Goal: Navigation & Orientation: Find specific page/section

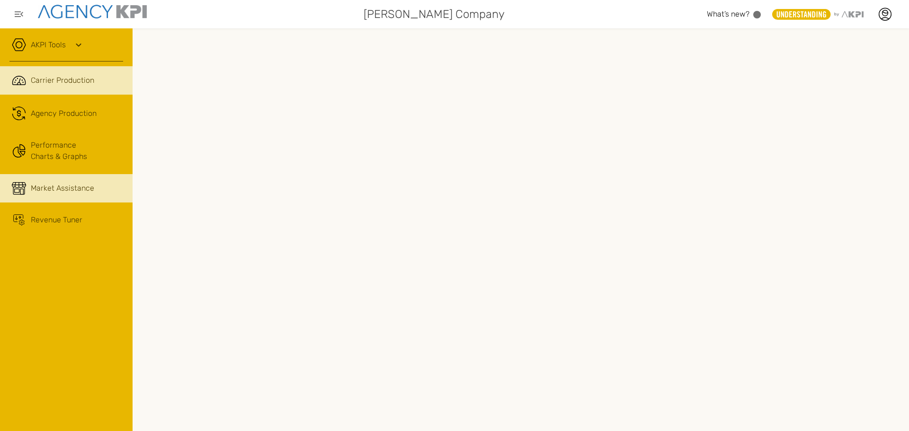
click at [89, 189] on span "Market Assistance" at bounding box center [62, 188] width 63 height 11
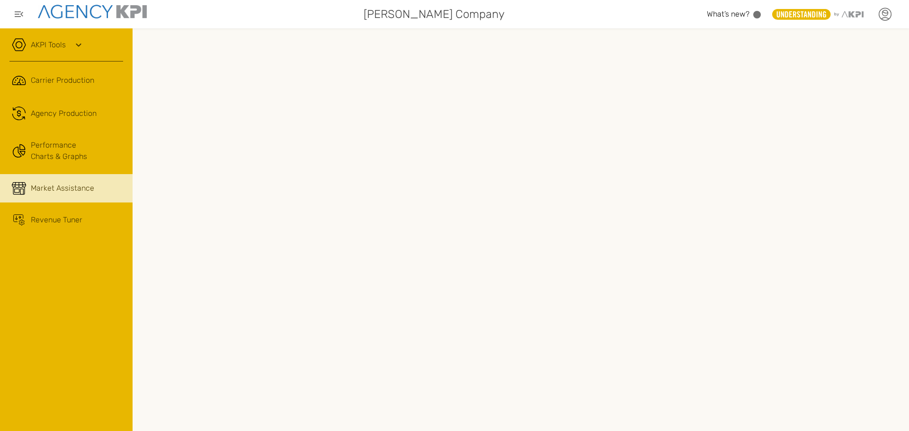
click at [889, 13] on icon at bounding box center [884, 14] width 14 height 14
click at [826, 97] on link "Log Out" at bounding box center [815, 96] width 23 height 8
